Goal: Task Accomplishment & Management: Use online tool/utility

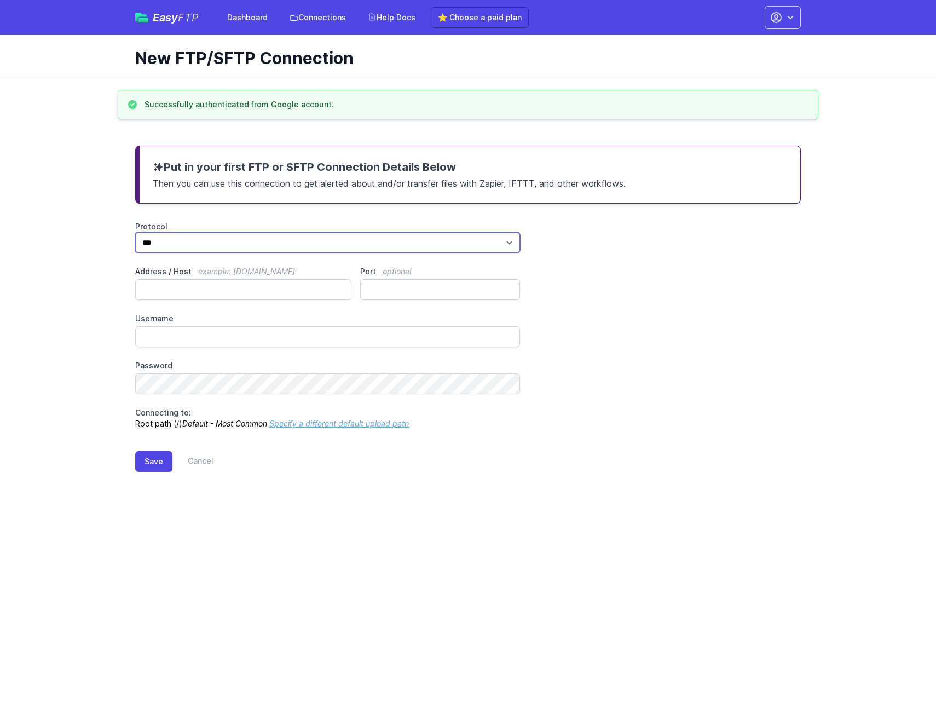
click at [199, 251] on select "*** **** ****" at bounding box center [327, 242] width 385 height 21
select select "****"
click at [135, 232] on select "*** **** ****" at bounding box center [327, 242] width 385 height 21
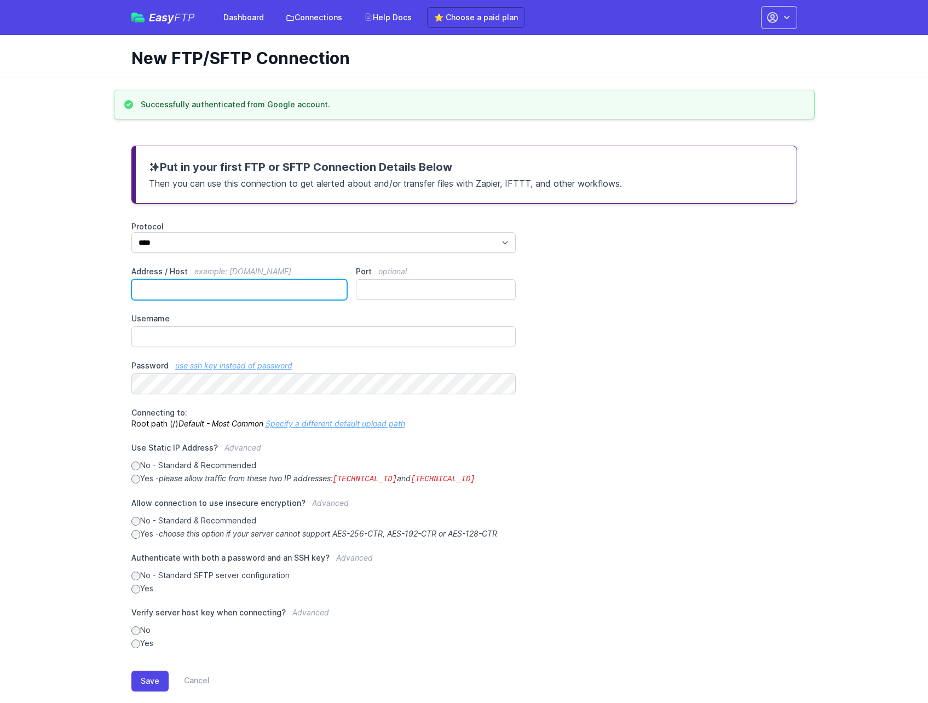
click at [211, 295] on input "Address / Host example: ftp.mydomain.com" at bounding box center [239, 289] width 216 height 21
paste input "**********"
type input "**********"
click at [595, 276] on div "**********" at bounding box center [464, 435] width 666 height 428
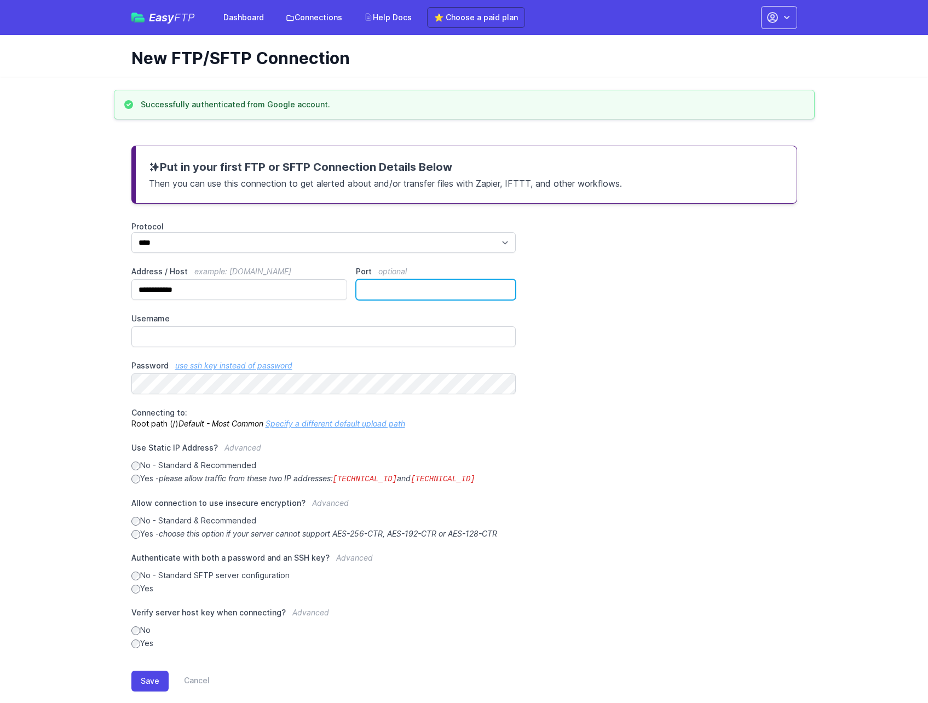
click at [383, 289] on input "Port optional" at bounding box center [436, 289] width 160 height 21
type input "**"
click at [647, 268] on div "**********" at bounding box center [464, 435] width 666 height 428
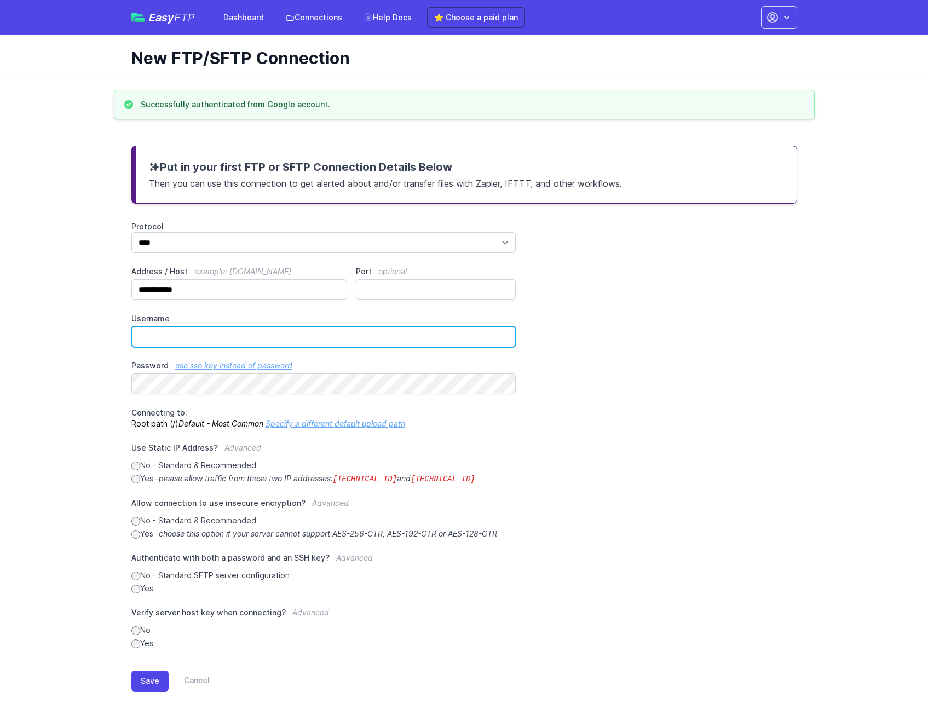
click at [231, 335] on input "Username" at bounding box center [323, 336] width 385 height 21
paste input "**********"
type input "**********"
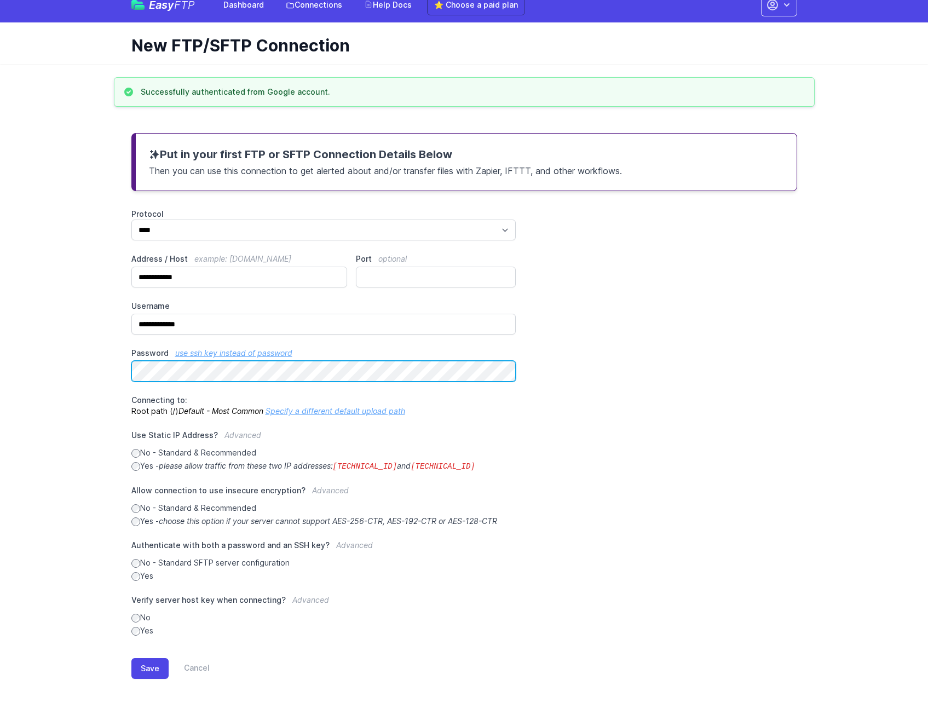
scroll to position [19, 0]
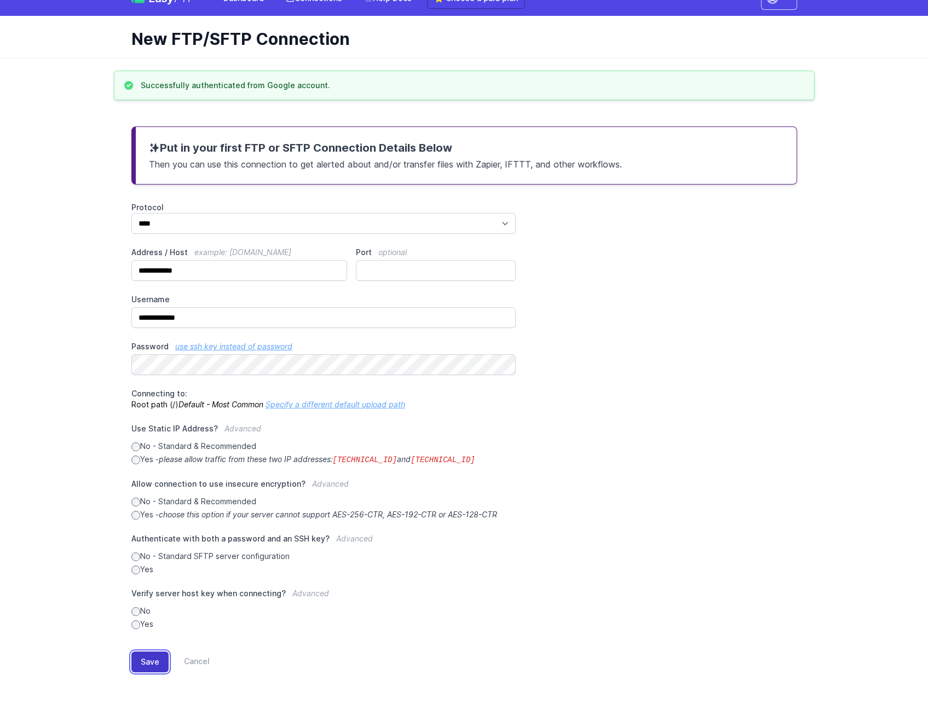
click at [149, 655] on button "Save" at bounding box center [149, 662] width 37 height 21
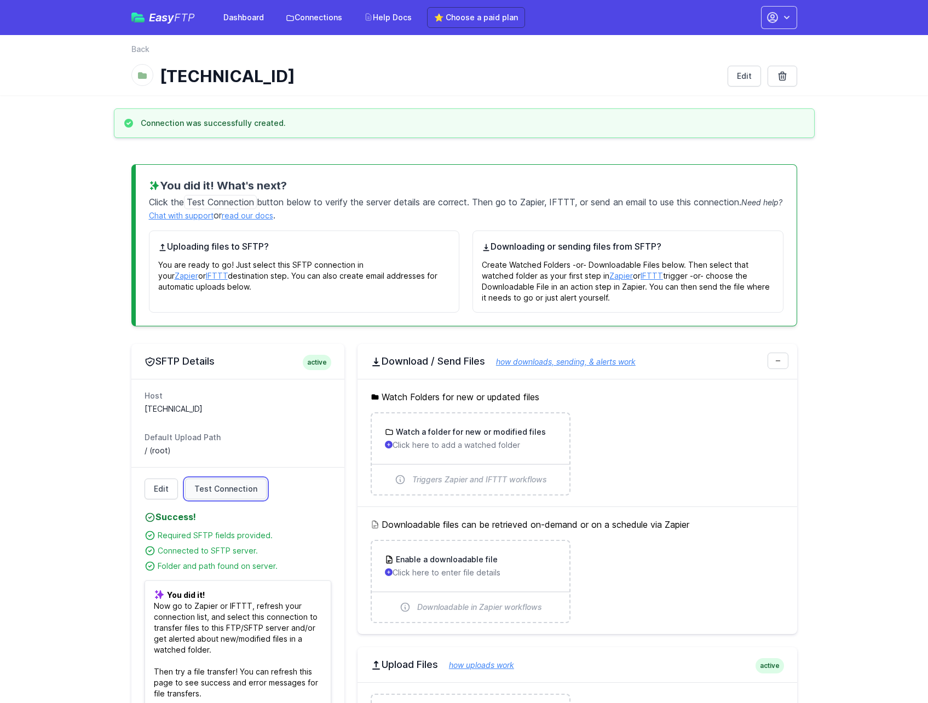
click at [215, 485] on span "Test Connection" at bounding box center [225, 488] width 63 height 11
drag, startPoint x: 139, startPoint y: 518, endPoint x: 292, endPoint y: 562, distance: 160.0
click at [293, 562] on div "Edit Test Connection Success! Please address issues below and test again. Conta…" at bounding box center [237, 593] width 213 height 252
click at [79, 554] on main "Connection was successfully created. You did it! What's next? Click the Test Co…" at bounding box center [464, 496] width 928 height 777
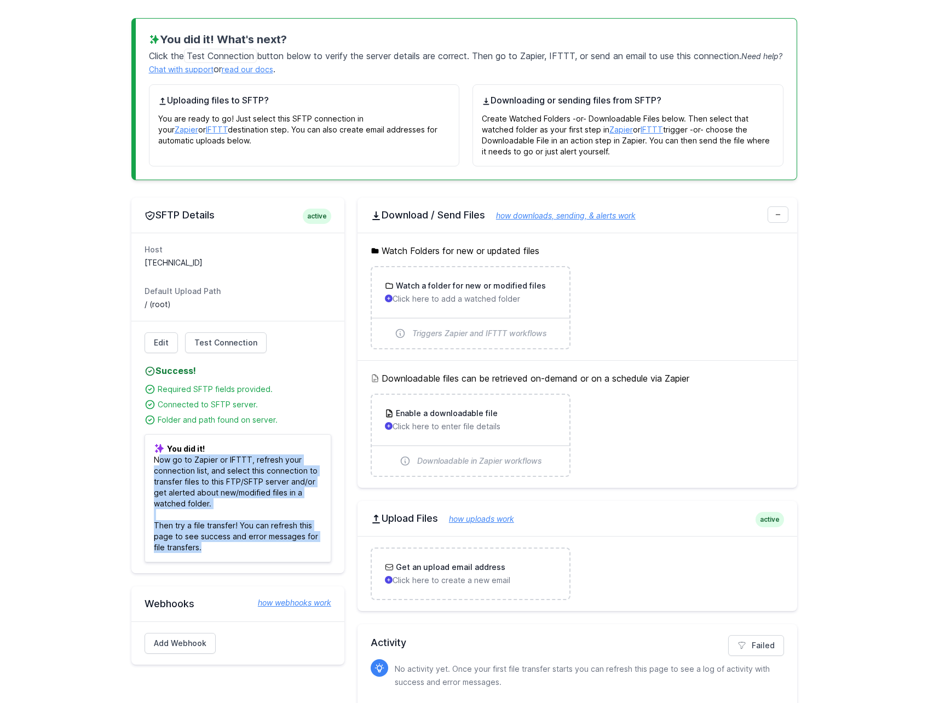
drag, startPoint x: 149, startPoint y: 463, endPoint x: 305, endPoint y: 548, distance: 177.1
click at [305, 548] on p "You did it! Now go to Zapier or IFTTT, refresh your connection list, and select…" at bounding box center [238, 498] width 187 height 128
drag, startPoint x: 305, startPoint y: 548, endPoint x: 100, endPoint y: 564, distance: 205.9
click at [100, 564] on main "Connection was successfully created. You did it! What's next? Click the Test Co…" at bounding box center [464, 350] width 928 height 777
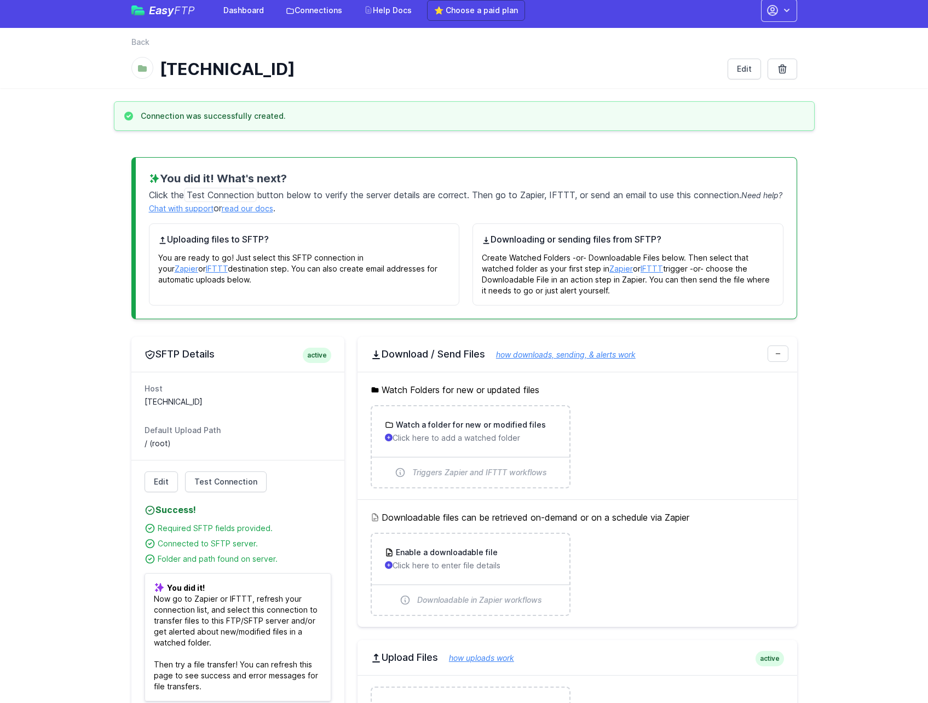
scroll to position [0, 0]
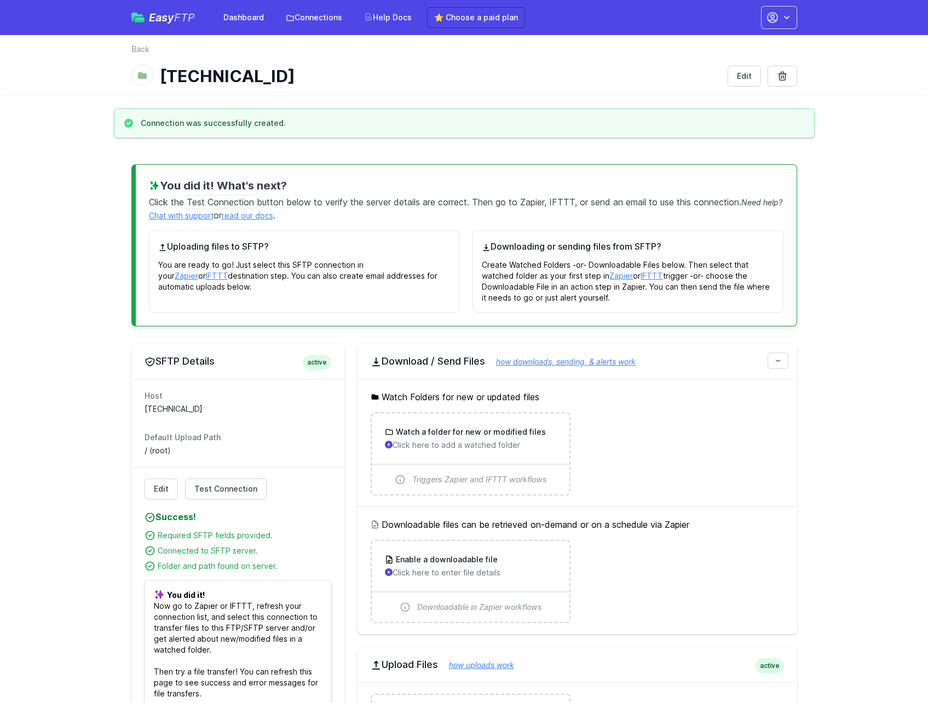
drag, startPoint x: 479, startPoint y: 202, endPoint x: 719, endPoint y: 232, distance: 241.6
click at [719, 232] on div "You did it! What's next? Click the Test Connection button below to verify the s…" at bounding box center [464, 245] width 666 height 162
click at [889, 249] on main "Connection was successfully created. You did it! What's next? Click the Test Co…" at bounding box center [464, 496] width 928 height 777
drag, startPoint x: 522, startPoint y: 268, endPoint x: 635, endPoint y: 297, distance: 115.9
click at [635, 297] on p "Create Watched Folders -or- Downloadable Files below. Then select that watched …" at bounding box center [628, 278] width 292 height 50
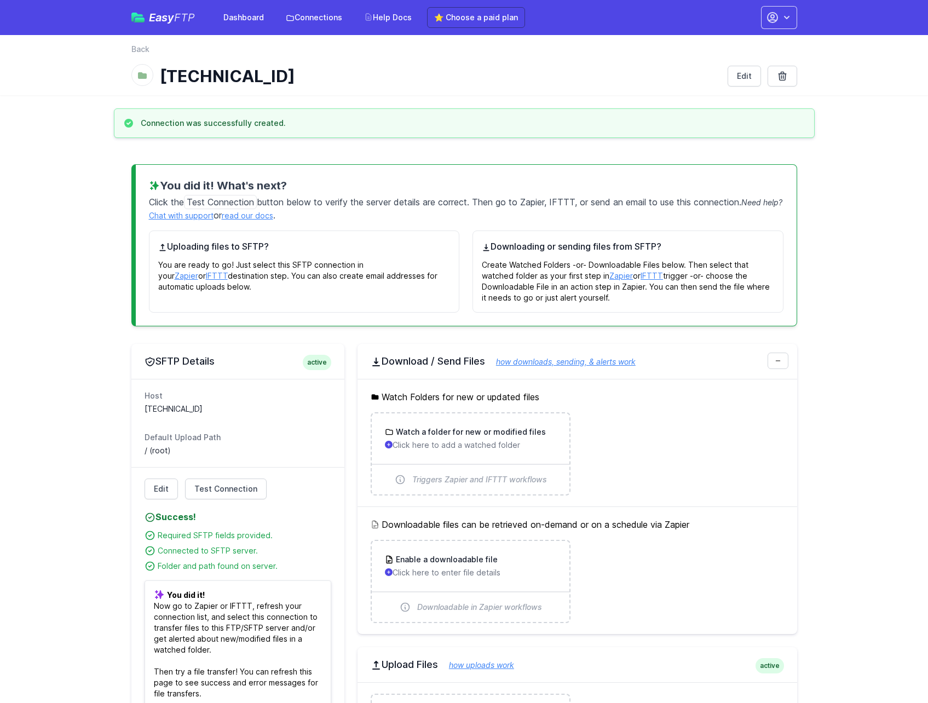
drag, startPoint x: 635, startPoint y: 297, endPoint x: 885, endPoint y: 296, distance: 250.2
click at [885, 296] on main "Connection was successfully created. You did it! What's next? Click the Test Co…" at bounding box center [464, 496] width 928 height 777
click at [853, 295] on main "Connection was successfully created. You did it! What's next? Click the Test Co…" at bounding box center [464, 496] width 928 height 777
click at [760, 290] on p "Create Watched Folders -or- Downloadable Files below. Then select that watched …" at bounding box center [628, 278] width 292 height 50
click at [472, 439] on div "Watch a folder for new or modified files Click here to add a watched folder" at bounding box center [470, 438] width 171 height 24
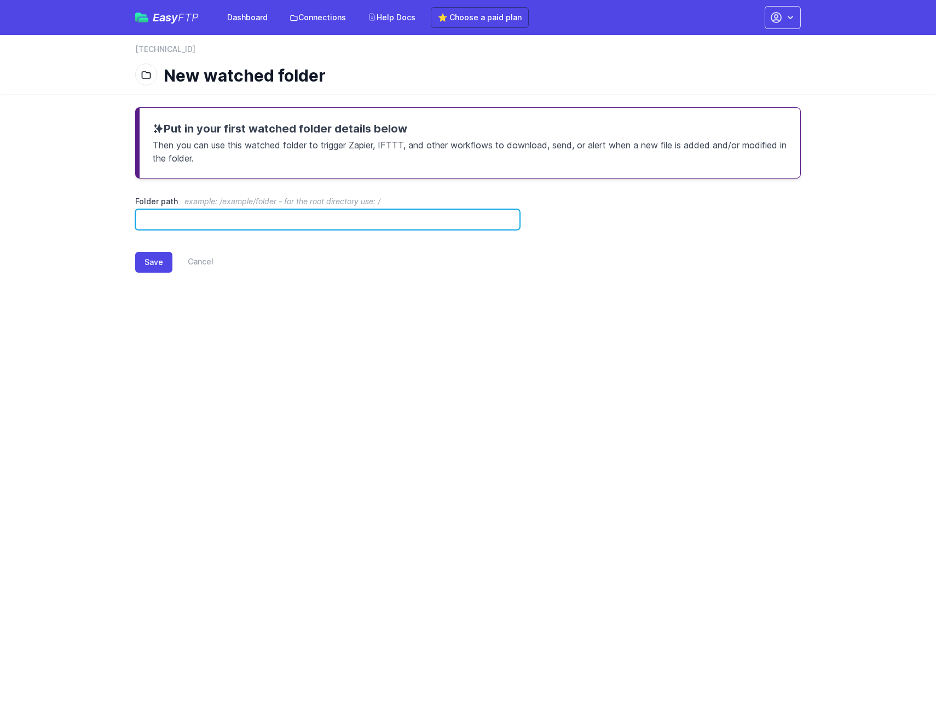
click at [236, 226] on input "Folder path example: /example/folder - for the root directory use: /" at bounding box center [327, 219] width 385 height 21
click at [167, 209] on div "Folder path example: /example/folder - for the root directory use: /" at bounding box center [327, 213] width 385 height 34
click at [186, 220] on input "Folder path example: /example/folder - for the root directory use: /" at bounding box center [327, 219] width 385 height 21
paste input "**********"
drag, startPoint x: 246, startPoint y: 223, endPoint x: -57, endPoint y: 226, distance: 303.3
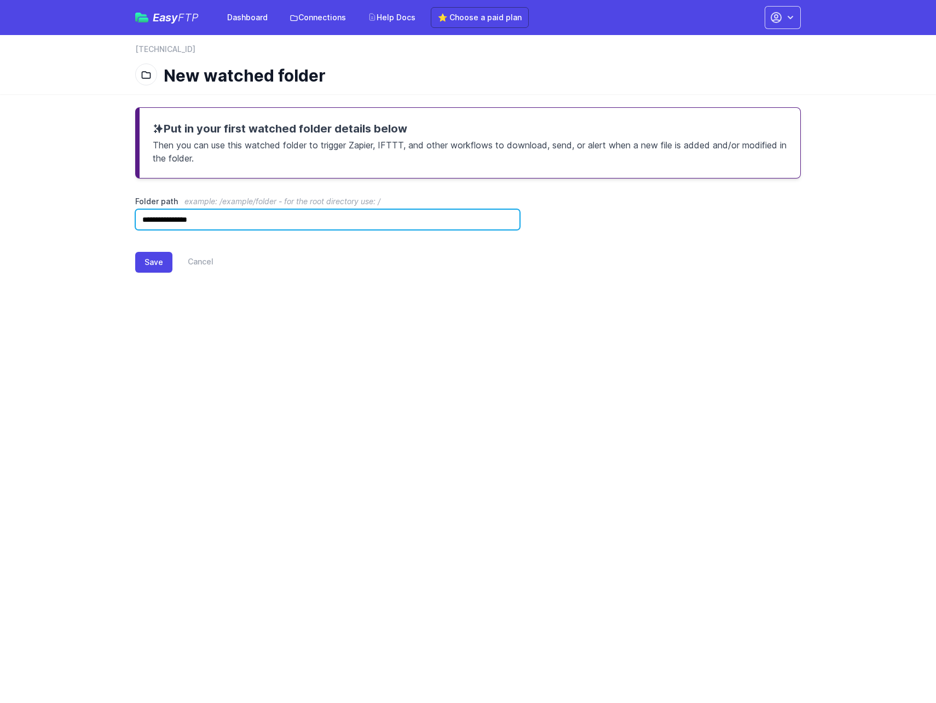
click at [0, 226] on html "Easy FTP Dashboard Connections Help Docs ⭐ Choose a paid plan Account Settings …" at bounding box center [468, 151] width 936 height 303
click at [274, 217] on input "*" at bounding box center [327, 219] width 385 height 21
paste input "**********"
type input "**********"
click at [148, 268] on button "Save" at bounding box center [153, 262] width 37 height 21
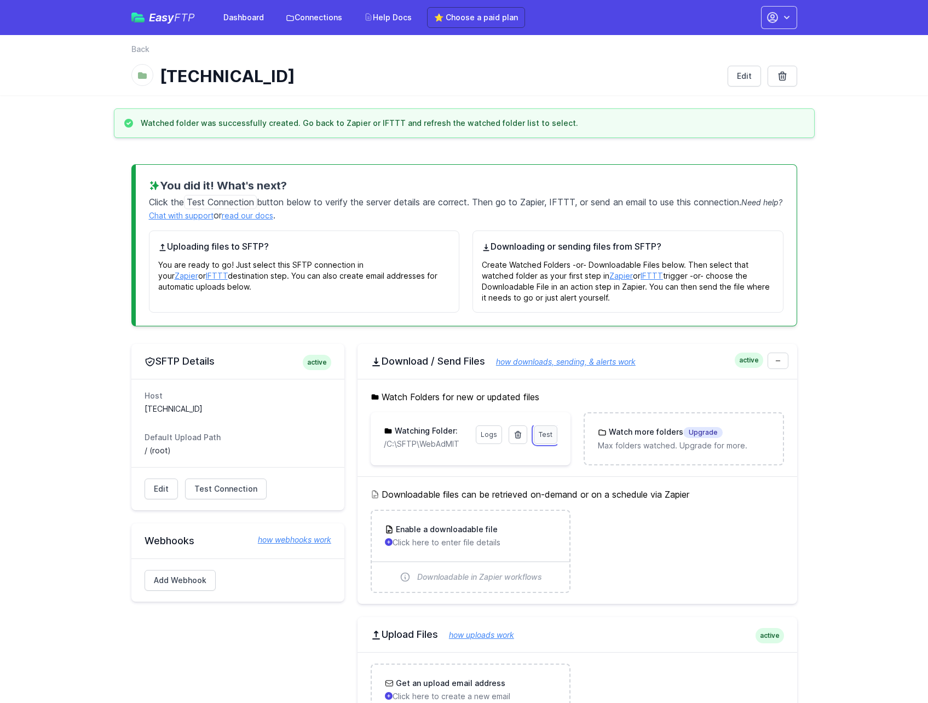
click at [540, 436] on span "Test" at bounding box center [546, 434] width 14 height 8
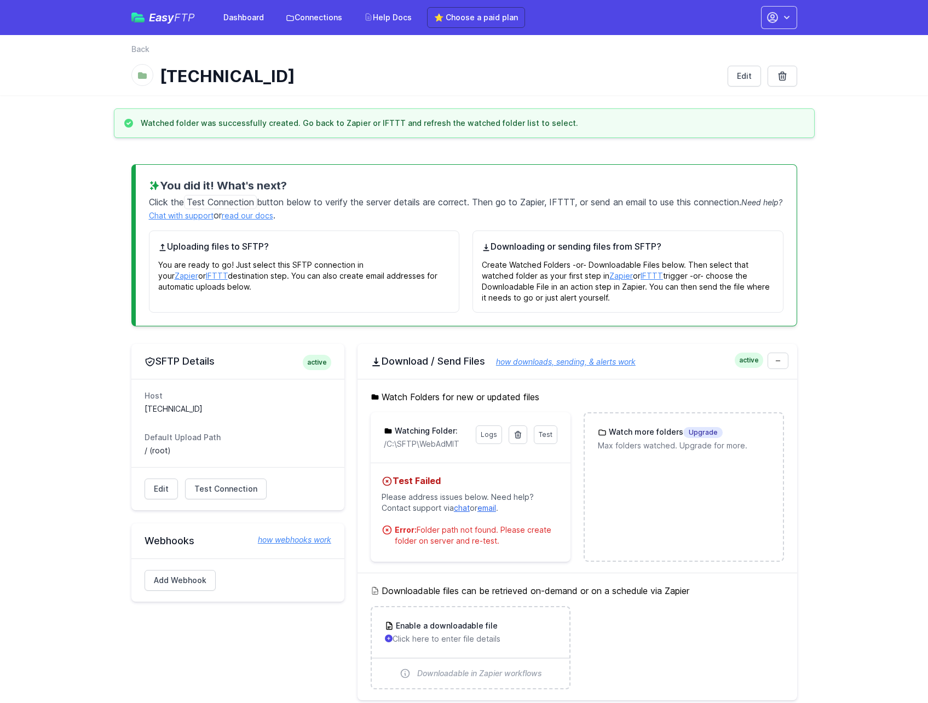
drag, startPoint x: 381, startPoint y: 448, endPoint x: 458, endPoint y: 449, distance: 76.7
click at [458, 449] on div "Test Logs Watching Folder: /C:\SFTP\WebAdMIT" at bounding box center [471, 437] width 200 height 50
drag, startPoint x: 458, startPoint y: 449, endPoint x: 499, endPoint y: 456, distance: 41.6
click at [499, 456] on div "Test Logs Watching Folder: /C:\SFTP\WebAdMIT" at bounding box center [471, 437] width 200 height 50
click at [433, 448] on p "/C:\SFTP\WebAdMIT" at bounding box center [426, 444] width 85 height 11
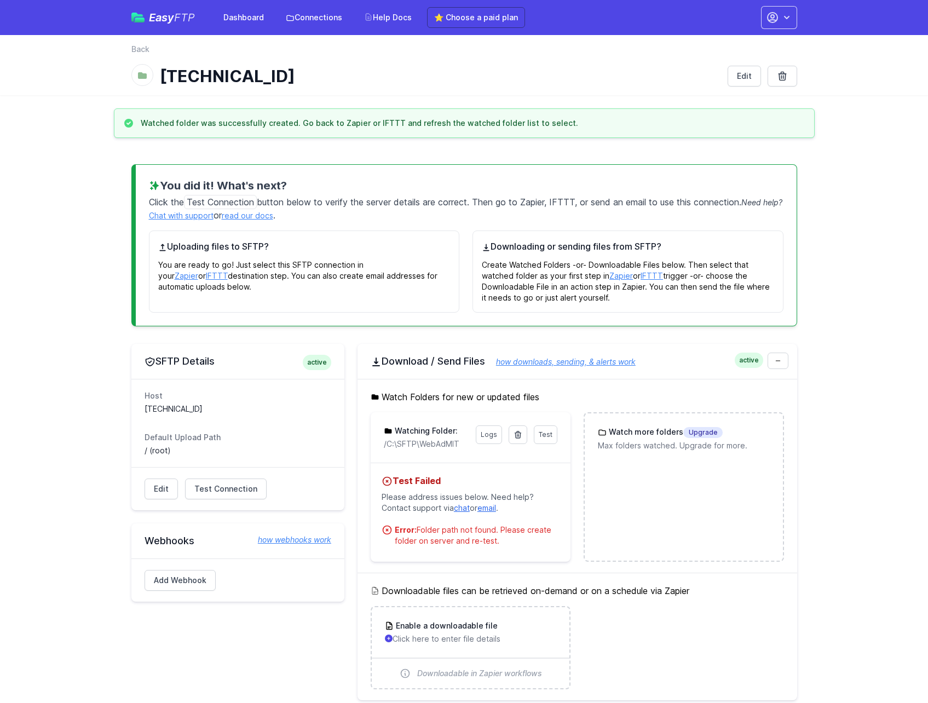
click at [423, 430] on h3 "Watching Folder:" at bounding box center [425, 430] width 65 height 11
click at [516, 435] on icon at bounding box center [518, 434] width 6 height 7
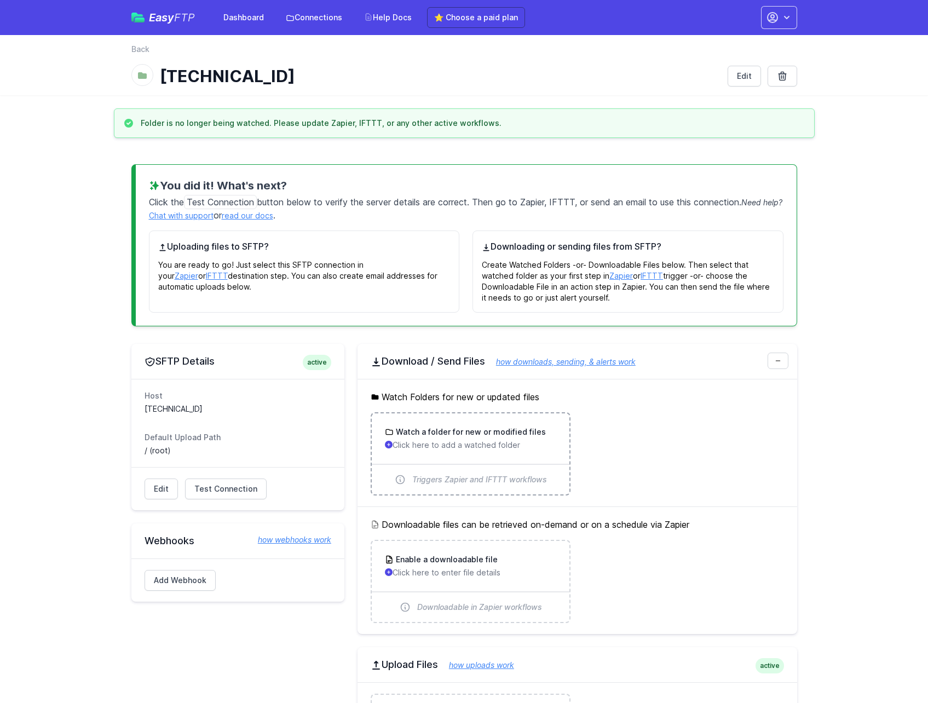
click at [464, 464] on div "Triggers Zapier and IFTTT workflows" at bounding box center [471, 479] width 198 height 31
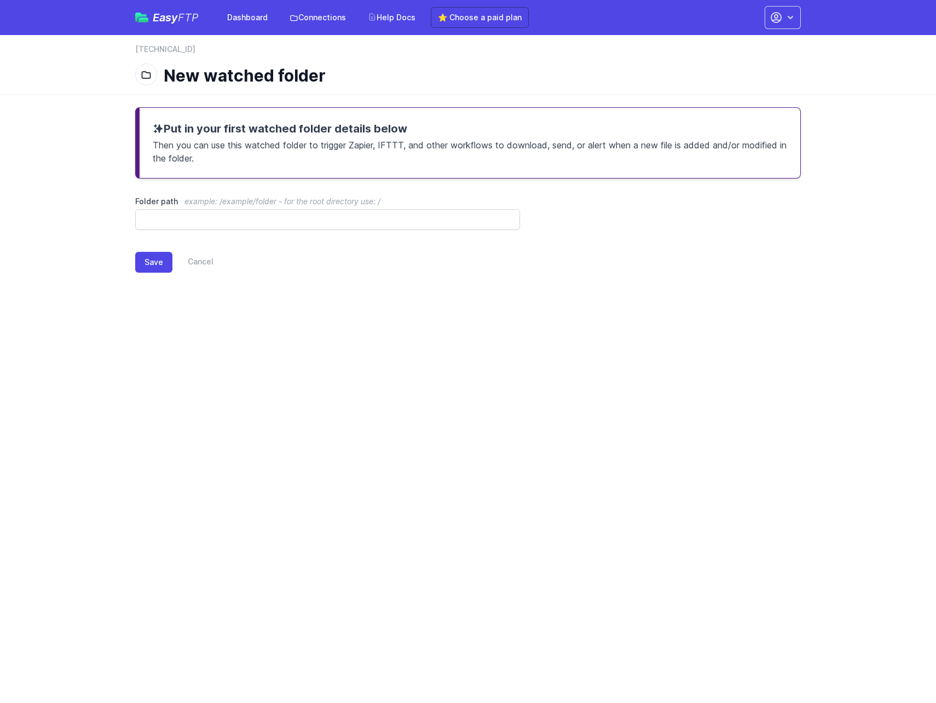
click at [232, 206] on label "Folder path example: /example/folder - for the root directory use: /" at bounding box center [327, 201] width 385 height 11
click at [232, 209] on input "Folder path example: /example/folder - for the root directory use: /" at bounding box center [327, 219] width 385 height 21
paste input "**********"
click at [155, 217] on input "**********" at bounding box center [327, 219] width 385 height 21
click at [740, 81] on h1 "New watched folder" at bounding box center [478, 76] width 629 height 20
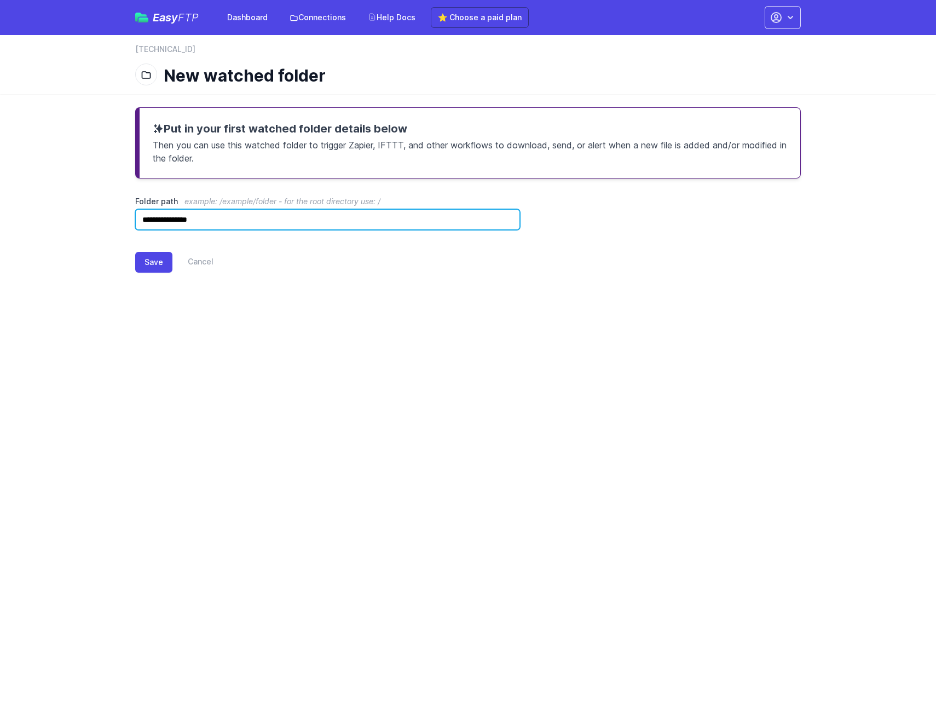
drag, startPoint x: 152, startPoint y: 219, endPoint x: 44, endPoint y: 222, distance: 108.4
click at [44, 222] on main "**********" at bounding box center [468, 198] width 936 height 209
type input "**********"
click at [155, 262] on button "Save" at bounding box center [153, 262] width 37 height 21
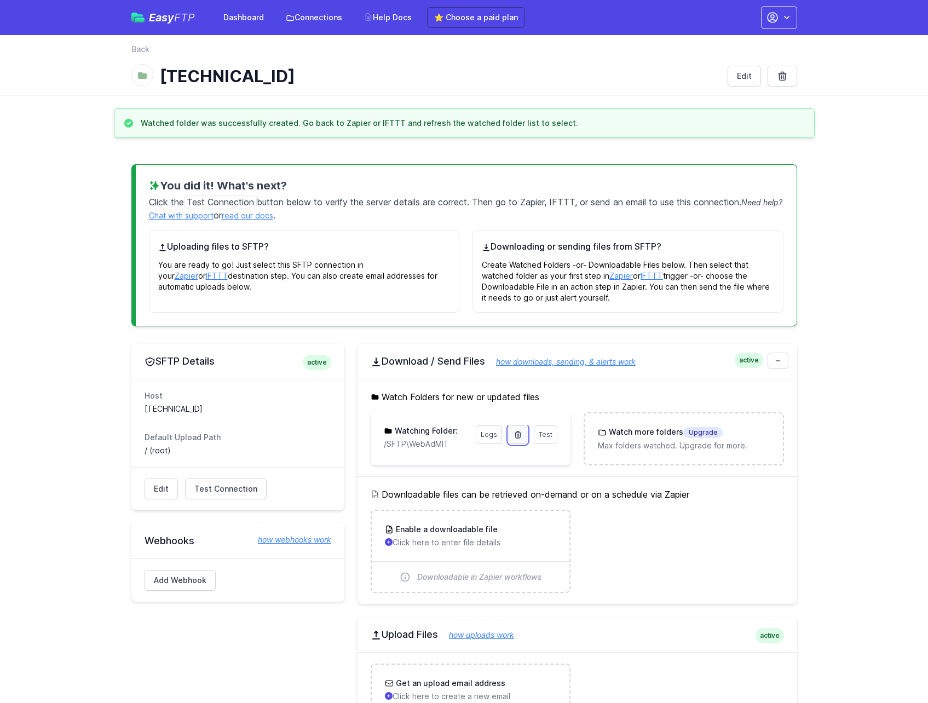
click at [517, 436] on icon at bounding box center [518, 434] width 9 height 9
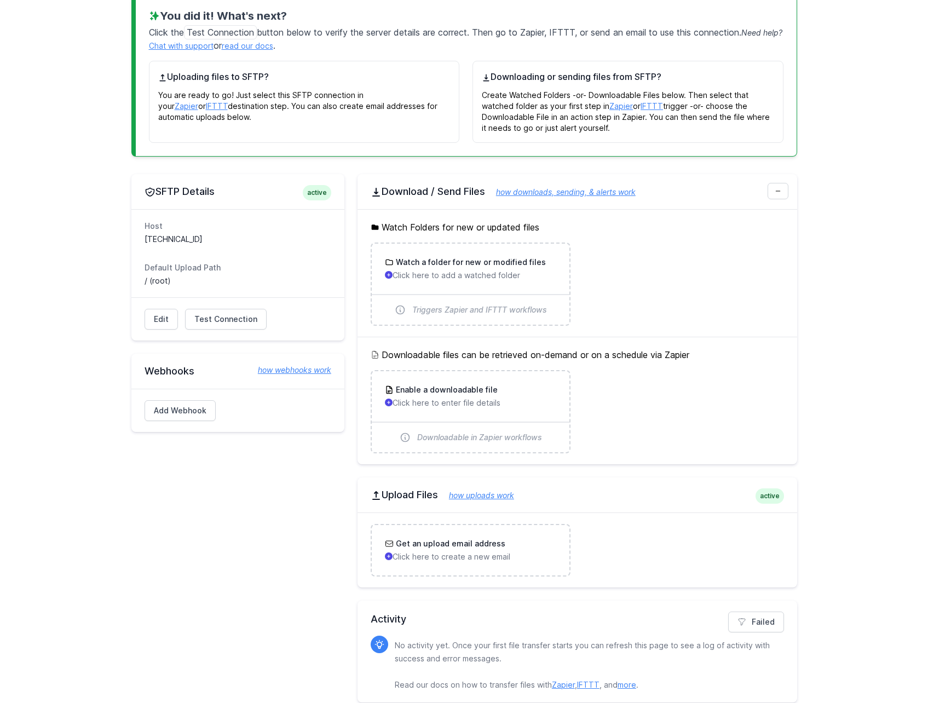
scroll to position [182, 0]
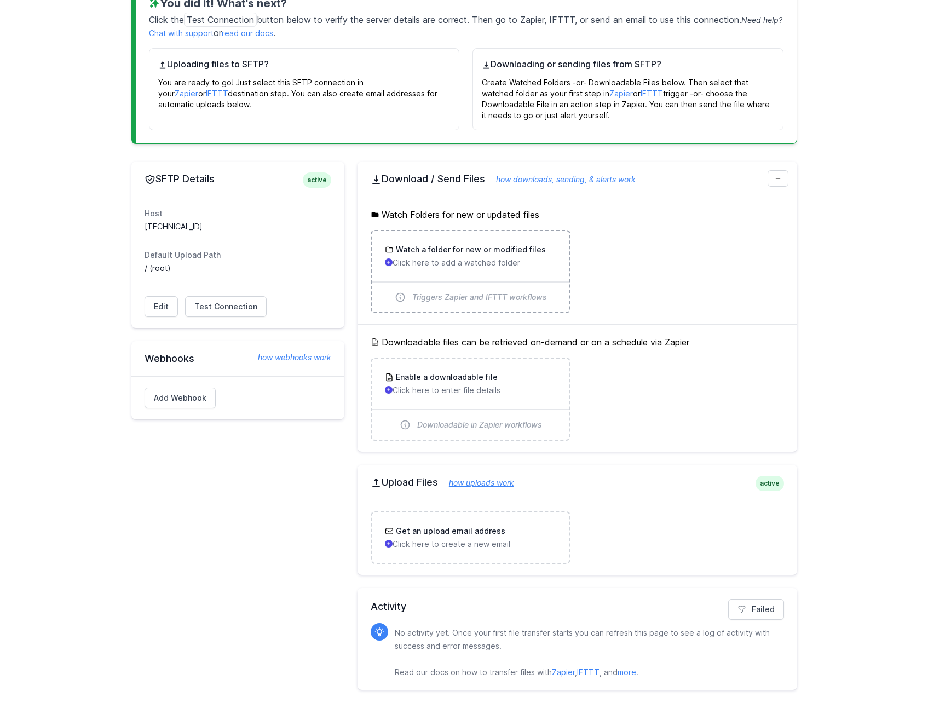
click at [440, 260] on p "Click here to add a watched folder" at bounding box center [470, 262] width 171 height 11
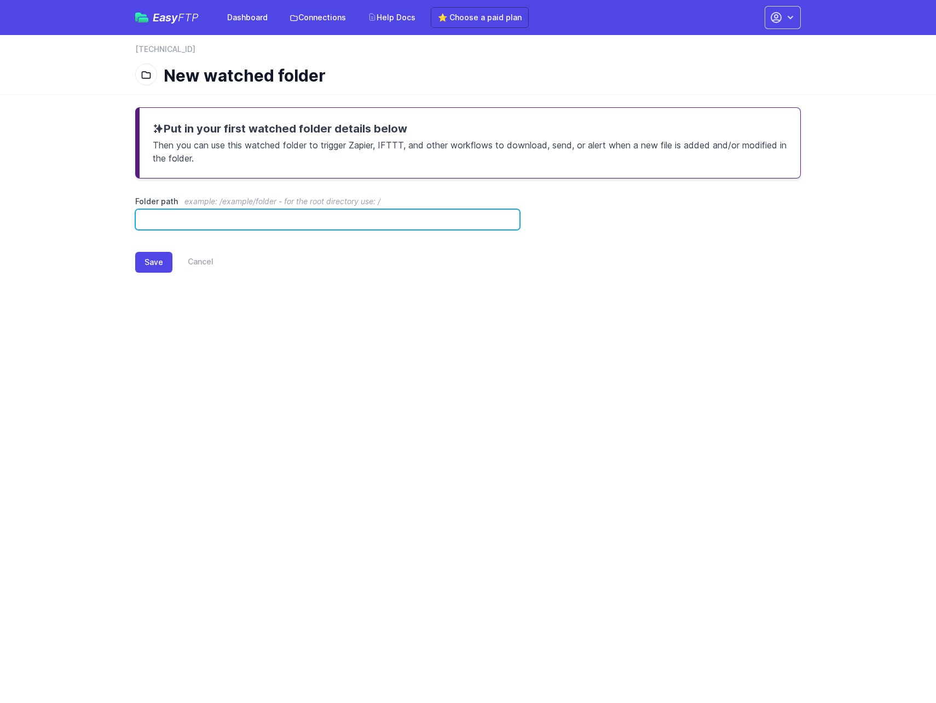
click at [327, 228] on input "Folder path example: /example/folder - for the root directory use: /" at bounding box center [327, 219] width 385 height 21
click at [470, 303] on html "Easy FTP Dashboard Connections Help Docs ⭐ Choose a paid plan Account Settings …" at bounding box center [468, 151] width 936 height 303
click at [287, 153] on p "Then you can use this watched folder to trigger Zapier, IFTTT, and other workfl…" at bounding box center [470, 150] width 635 height 28
click at [225, 132] on h3 "Put in your first watched folder details below" at bounding box center [470, 128] width 635 height 15
click at [349, 224] on input "Folder path example: /example/folder - for the root directory use: /" at bounding box center [327, 219] width 385 height 21
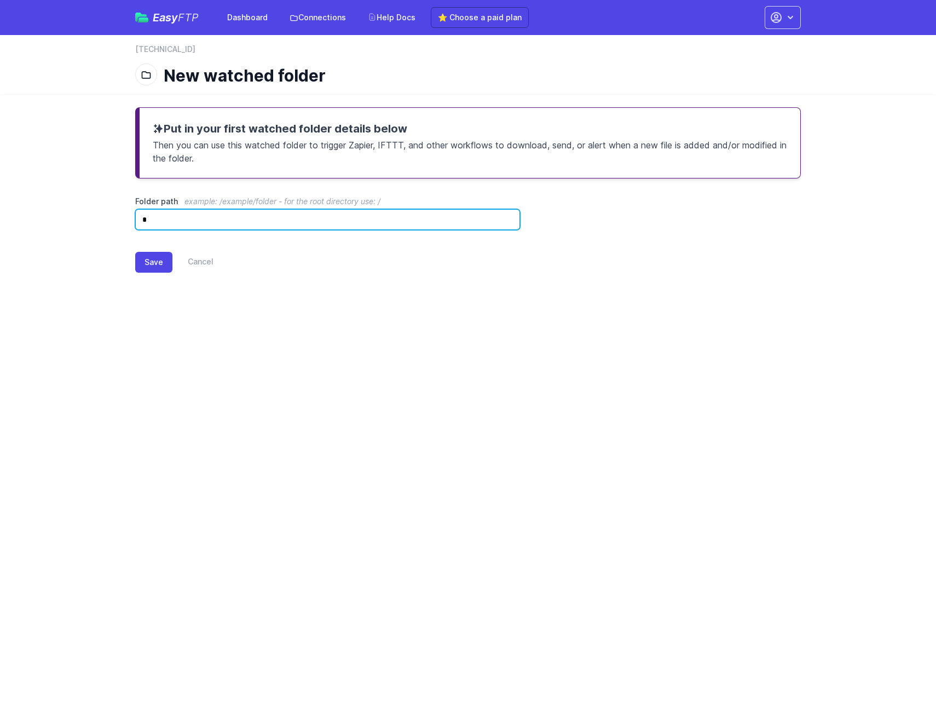
type input "*"
click at [354, 303] on html "Easy FTP Dashboard Connections Help Docs ⭐ Choose a paid plan Account Settings …" at bounding box center [468, 151] width 936 height 303
click at [155, 266] on button "Save" at bounding box center [153, 262] width 37 height 21
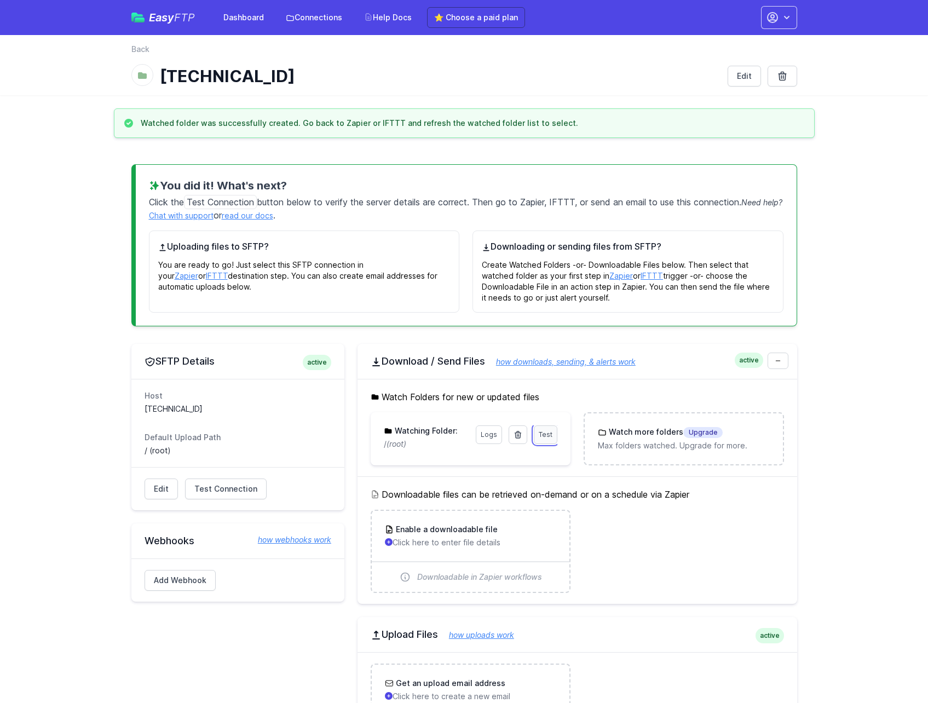
click at [556, 437] on link "Test" at bounding box center [546, 434] width 24 height 19
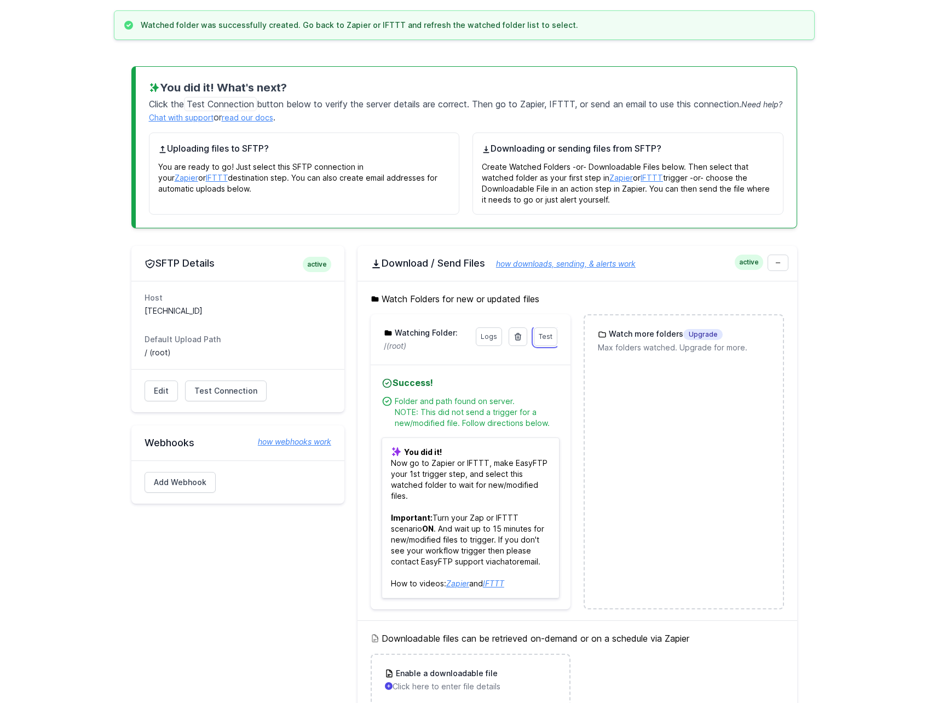
scroll to position [146, 0]
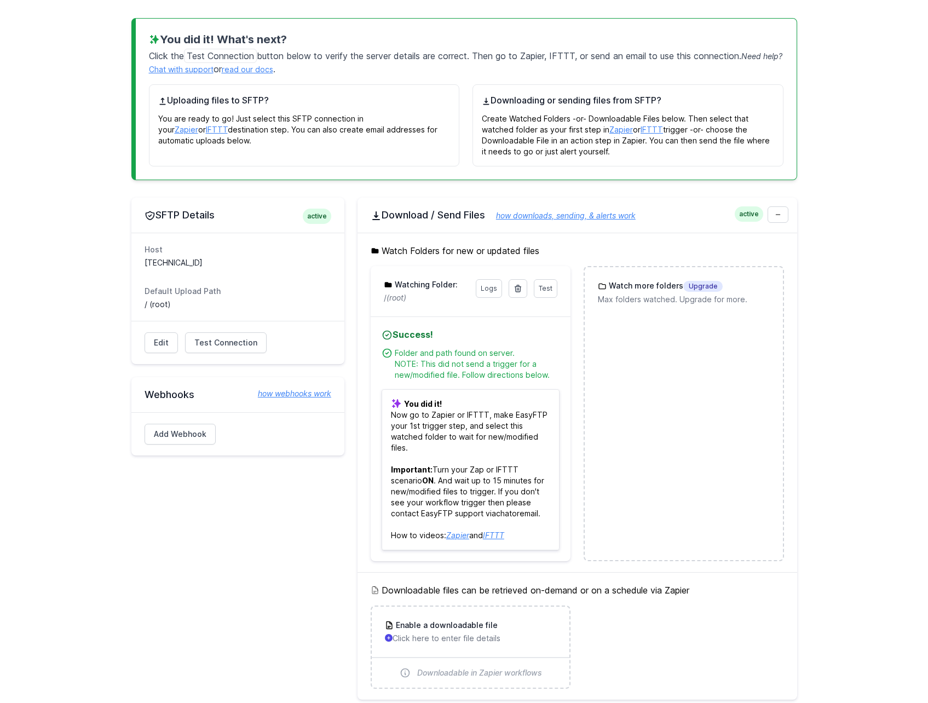
click at [907, 362] on main "Watched folder was successfully created. Go back to Zapier or IFTTT and refresh…" at bounding box center [464, 456] width 928 height 989
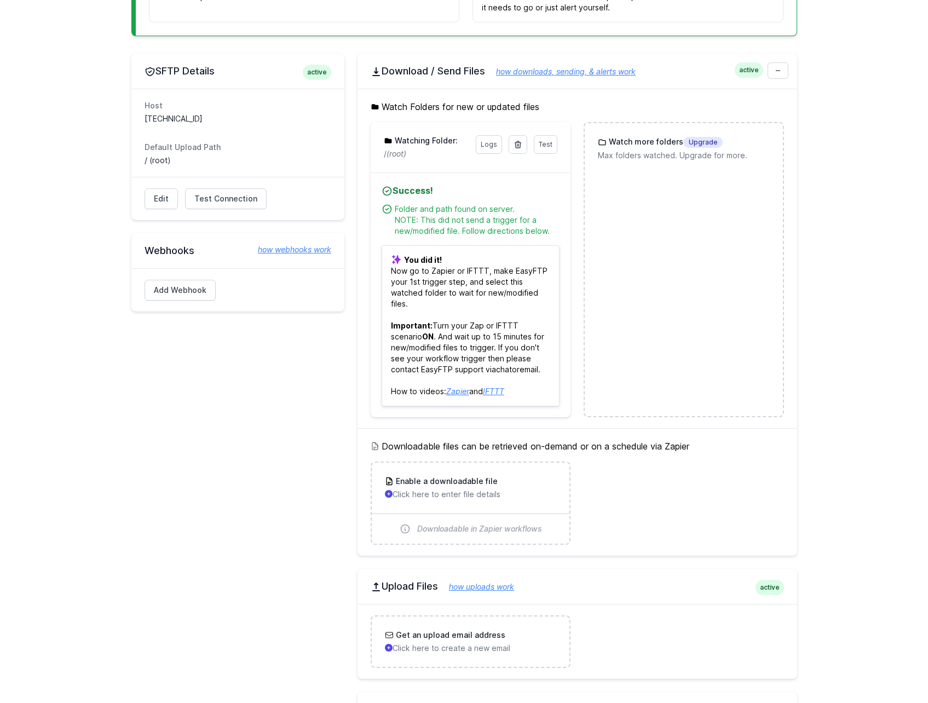
scroll to position [0, 0]
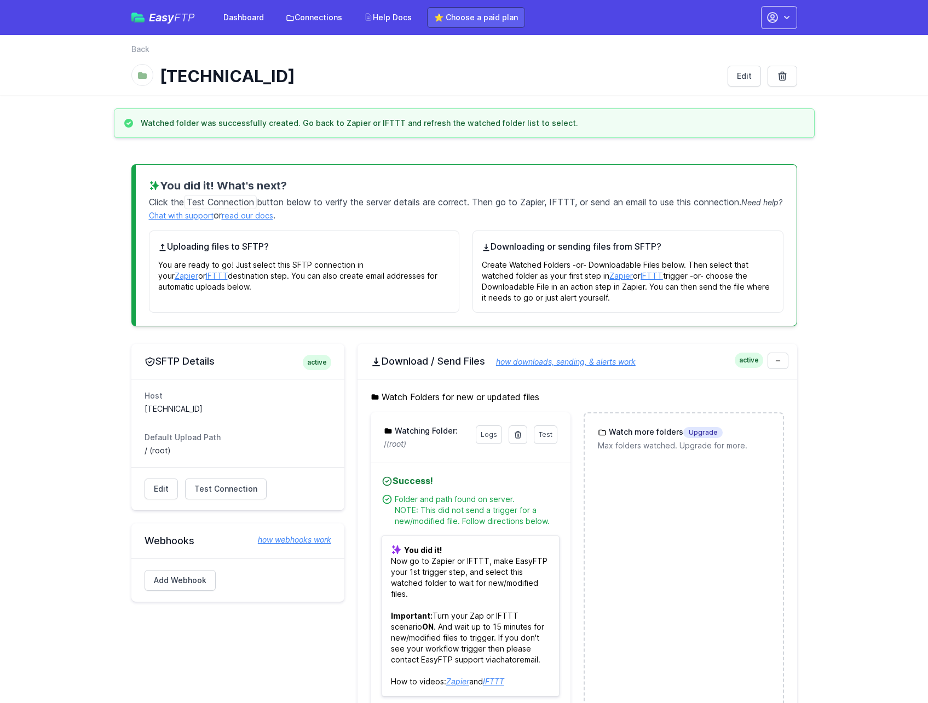
drag, startPoint x: 501, startPoint y: 22, endPoint x: 515, endPoint y: 23, distance: 14.3
click at [501, 22] on link "⭐ Choose a paid plan" at bounding box center [476, 17] width 98 height 21
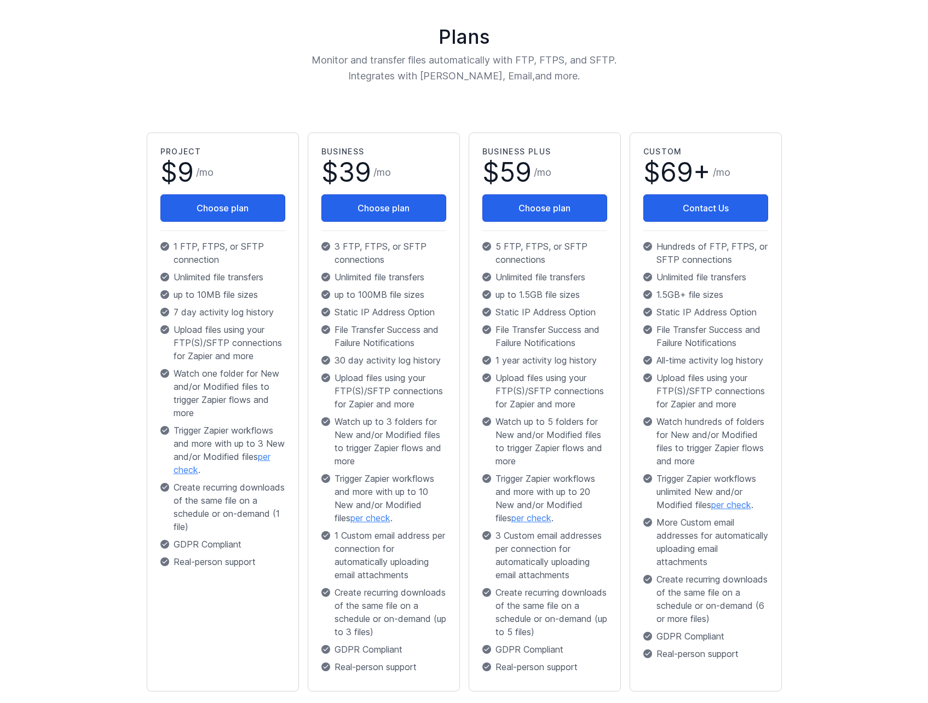
scroll to position [146, 0]
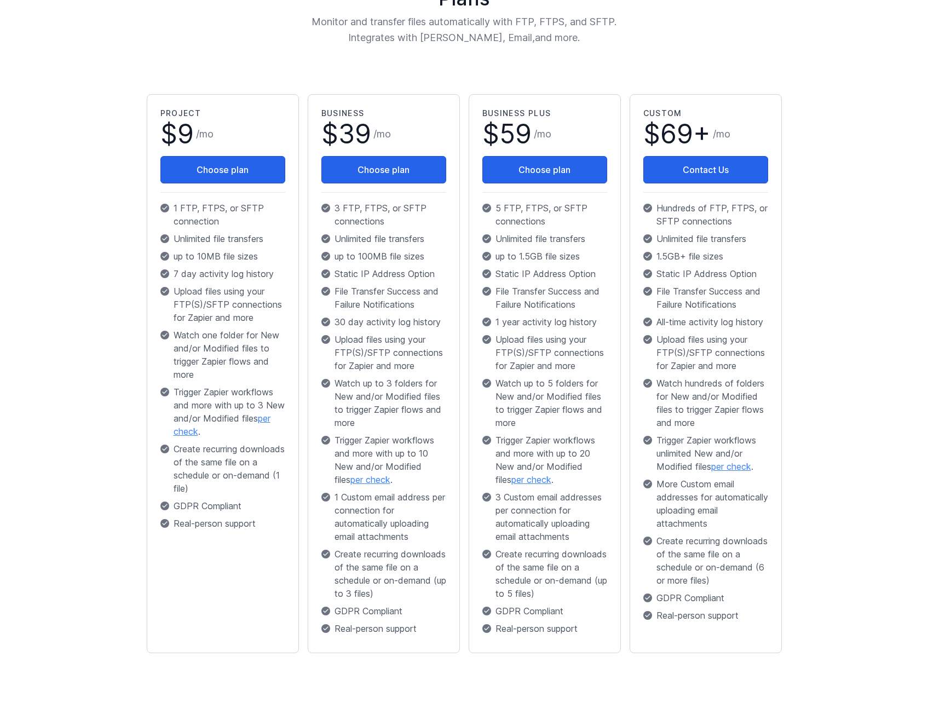
drag, startPoint x: 90, startPoint y: 204, endPoint x: 116, endPoint y: 203, distance: 25.8
click at [91, 204] on main "Plans Monitor and transfer files automatically with FTP, FTPS, and SFTP. Integr…" at bounding box center [464, 326] width 928 height 793
drag, startPoint x: 153, startPoint y: 114, endPoint x: 216, endPoint y: 151, distance: 72.6
click at [216, 151] on div "Project $ 9 / mo Choose plan 1 FTP, FTPS, or SFTP connection Unlimited file tra…" at bounding box center [223, 373] width 152 height 559
drag, startPoint x: 216, startPoint y: 151, endPoint x: 228, endPoint y: 213, distance: 63.5
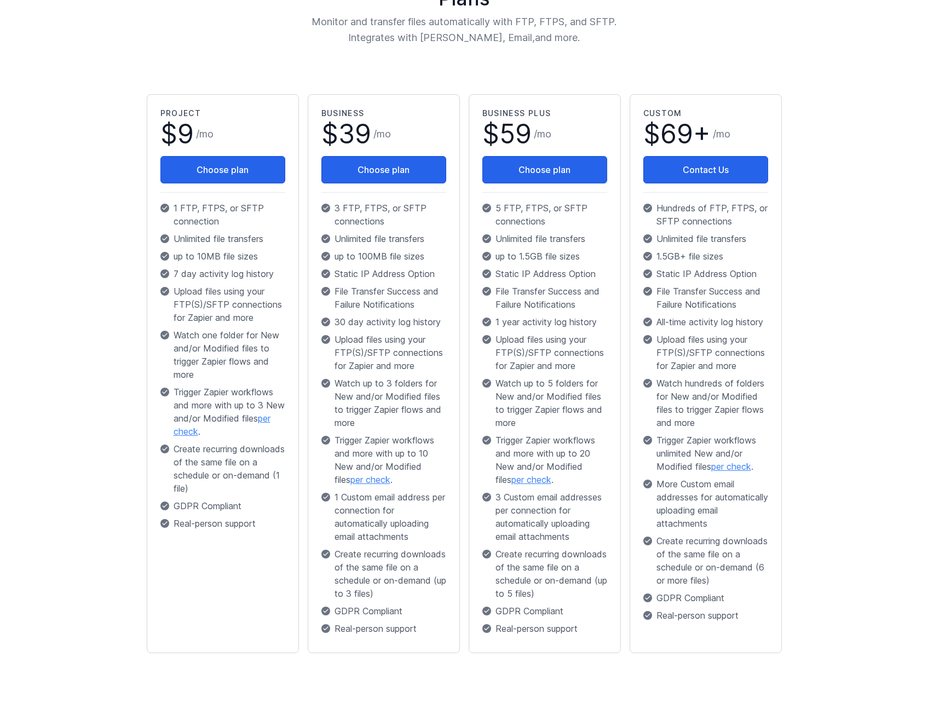
click at [208, 214] on p "1 FTP, FTPS, or SFTP connection" at bounding box center [222, 214] width 125 height 26
drag, startPoint x: 233, startPoint y: 215, endPoint x: 166, endPoint y: 211, distance: 67.4
click at [166, 211] on p "1 FTP, FTPS, or SFTP connection" at bounding box center [222, 214] width 125 height 26
click at [188, 285] on p "Upload files using your FTP(S)/SFTP connections for Zapier and more" at bounding box center [222, 304] width 125 height 39
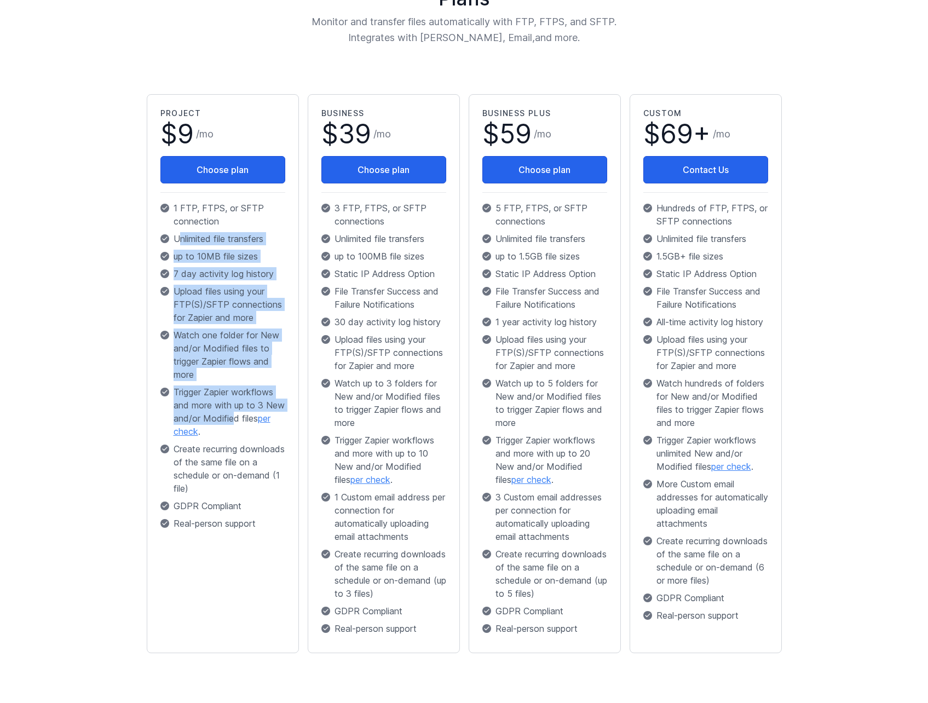
drag, startPoint x: 178, startPoint y: 241, endPoint x: 257, endPoint y: 412, distance: 187.9
click at [257, 412] on div "Project $ 9 / mo Choose plan 1 FTP, FTPS, or SFTP connection Unlimited file tra…" at bounding box center [222, 321] width 125 height 426
drag, startPoint x: 257, startPoint y: 412, endPoint x: 82, endPoint y: 373, distance: 179.3
click at [82, 373] on main "Plans Monitor and transfer files automatically with FTP, FTPS, and SFTP. Integr…" at bounding box center [464, 326] width 928 height 793
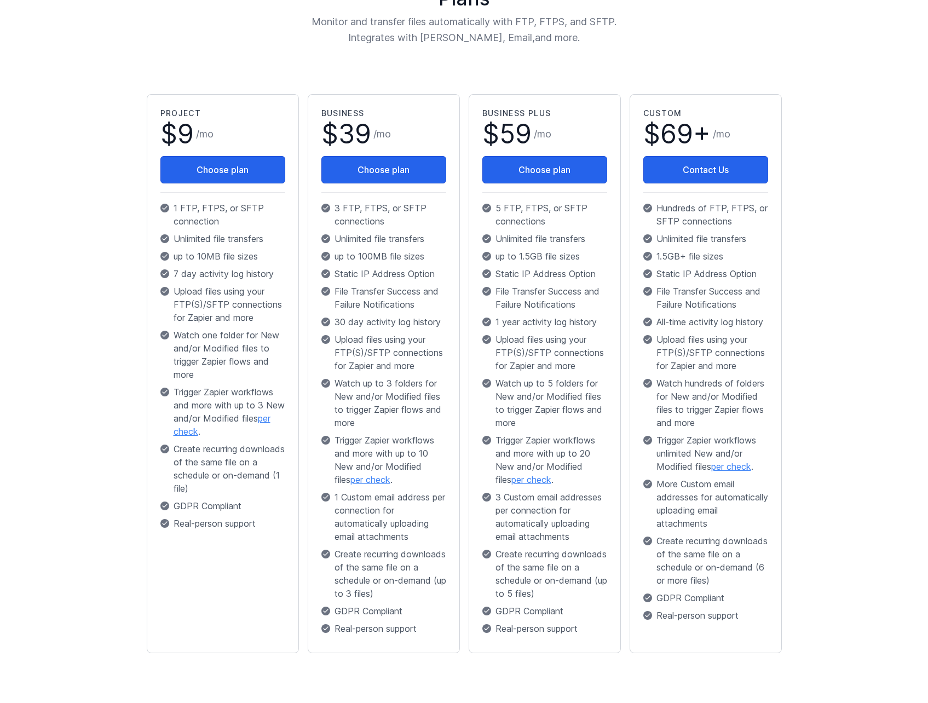
click at [867, 361] on main "Plans Monitor and transfer files automatically with FTP, FTPS, and SFTP. Integr…" at bounding box center [464, 326] width 928 height 793
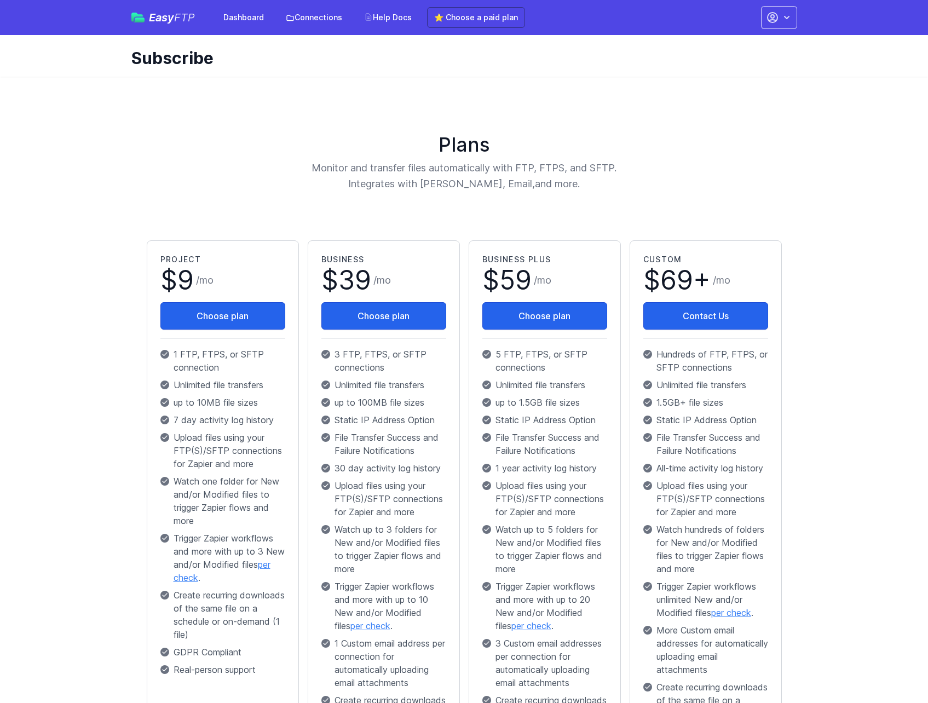
click at [828, 85] on main "Plans Monitor and transfer files automatically with FTP, FTPS, and SFTP. Integr…" at bounding box center [464, 473] width 928 height 793
click at [693, 75] on div "Subscribe" at bounding box center [464, 56] width 701 height 42
click at [119, 109] on div "Plans Monitor and transfer files automatically with FTP, FTPS, and SFTP. Integr…" at bounding box center [464, 473] width 701 height 793
